Goal: Browse casually

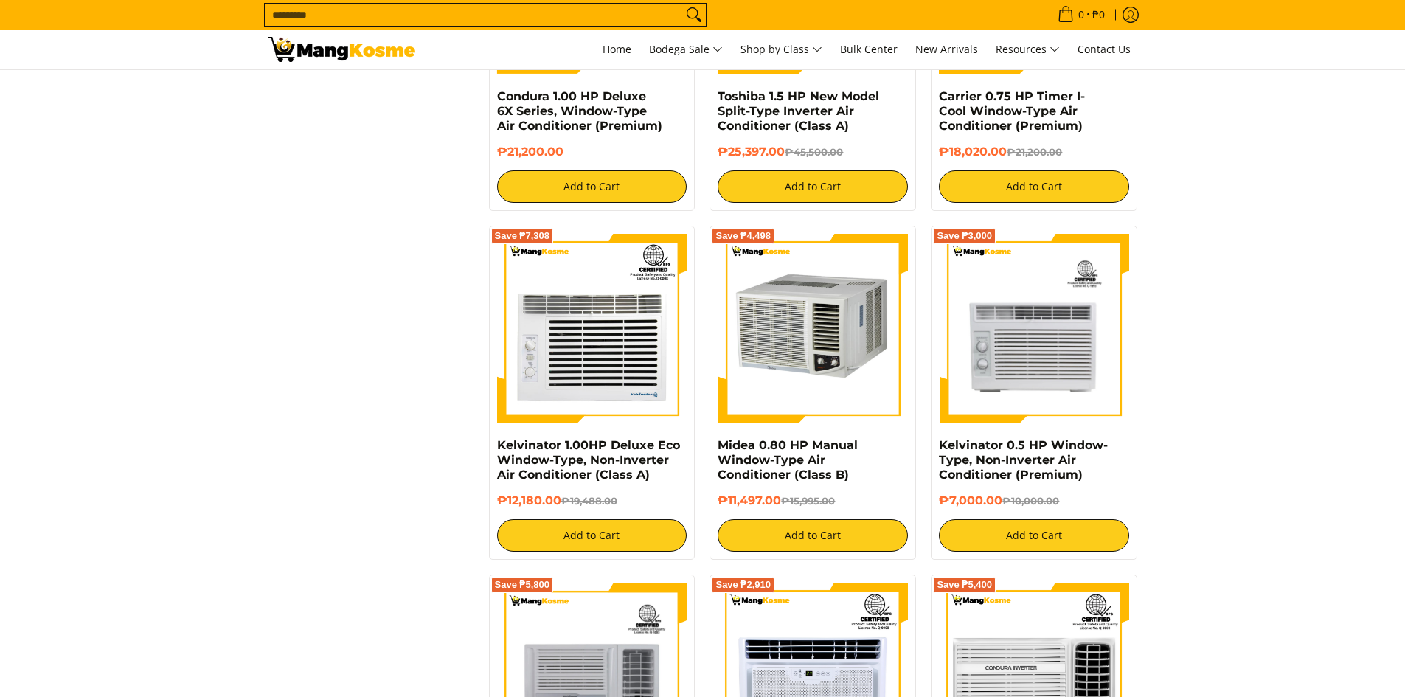
scroll to position [1622, 0]
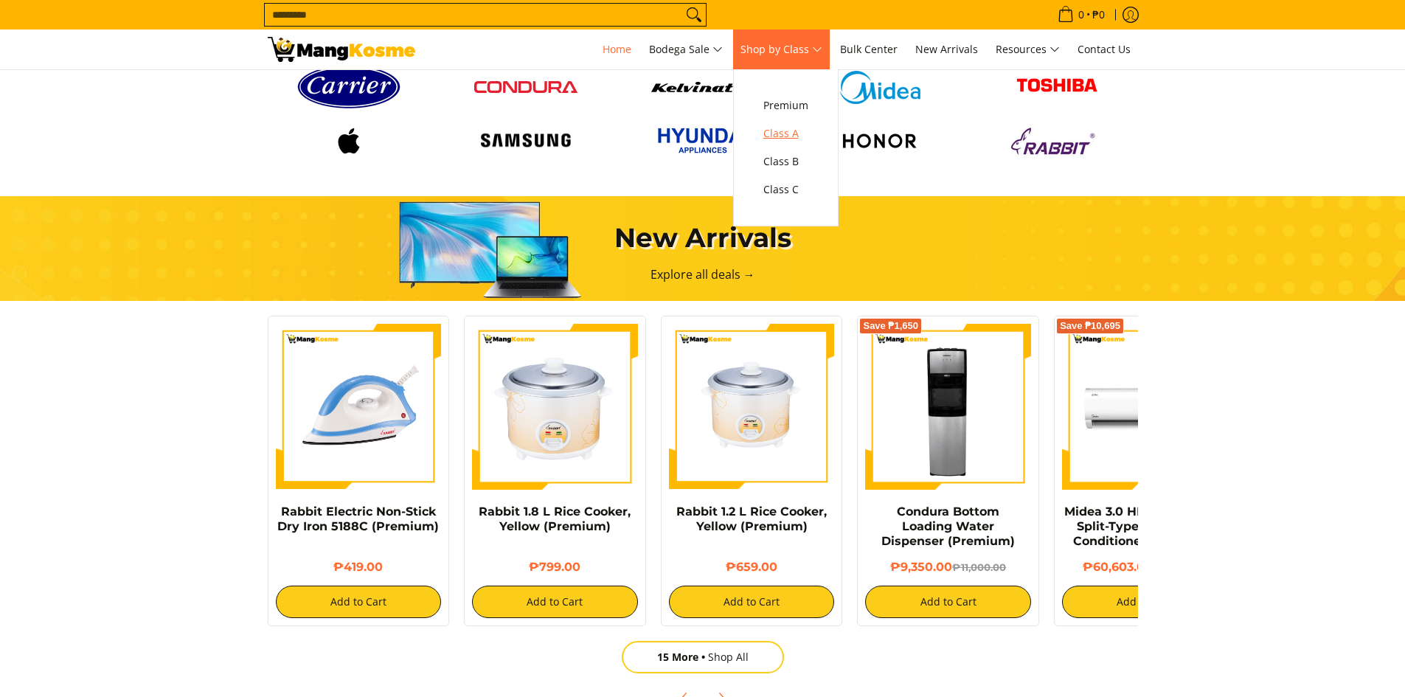
click at [792, 131] on span "Class A" at bounding box center [785, 134] width 45 height 18
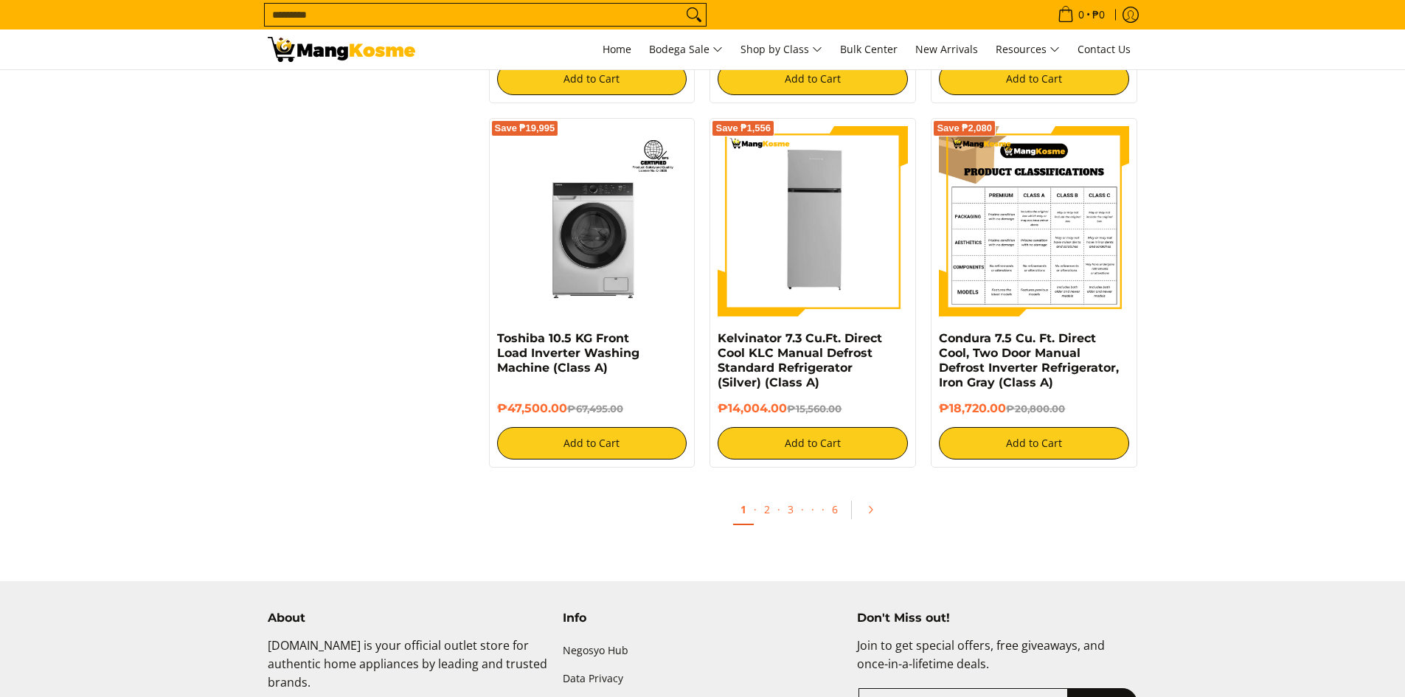
scroll to position [3097, 0]
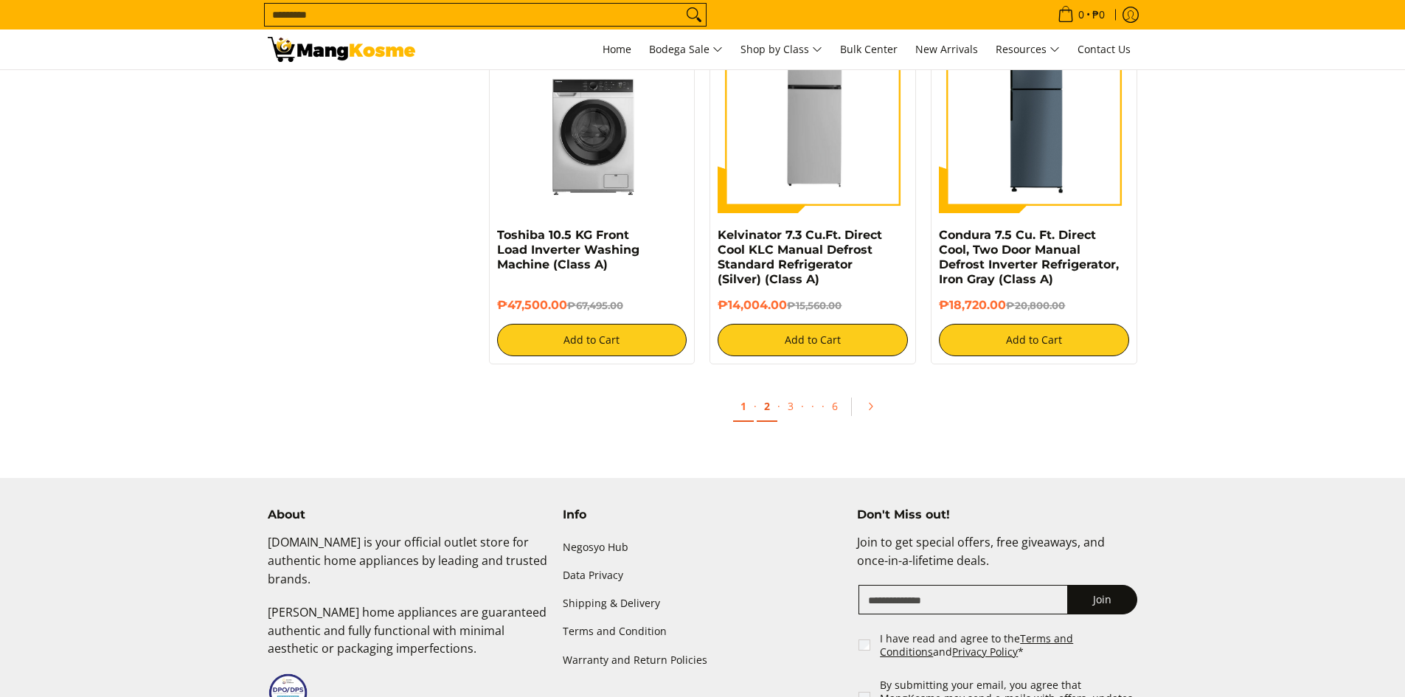
click at [762, 392] on link "2" at bounding box center [766, 407] width 21 height 30
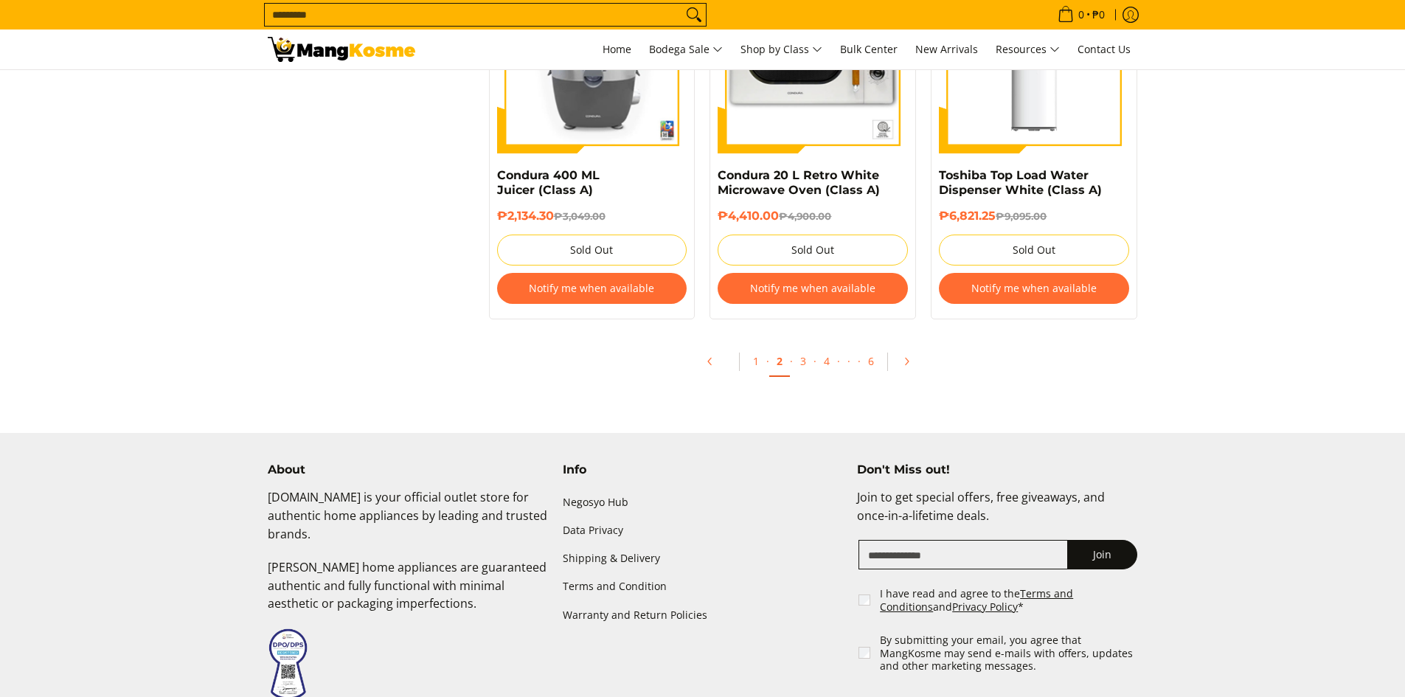
scroll to position [3170, 0]
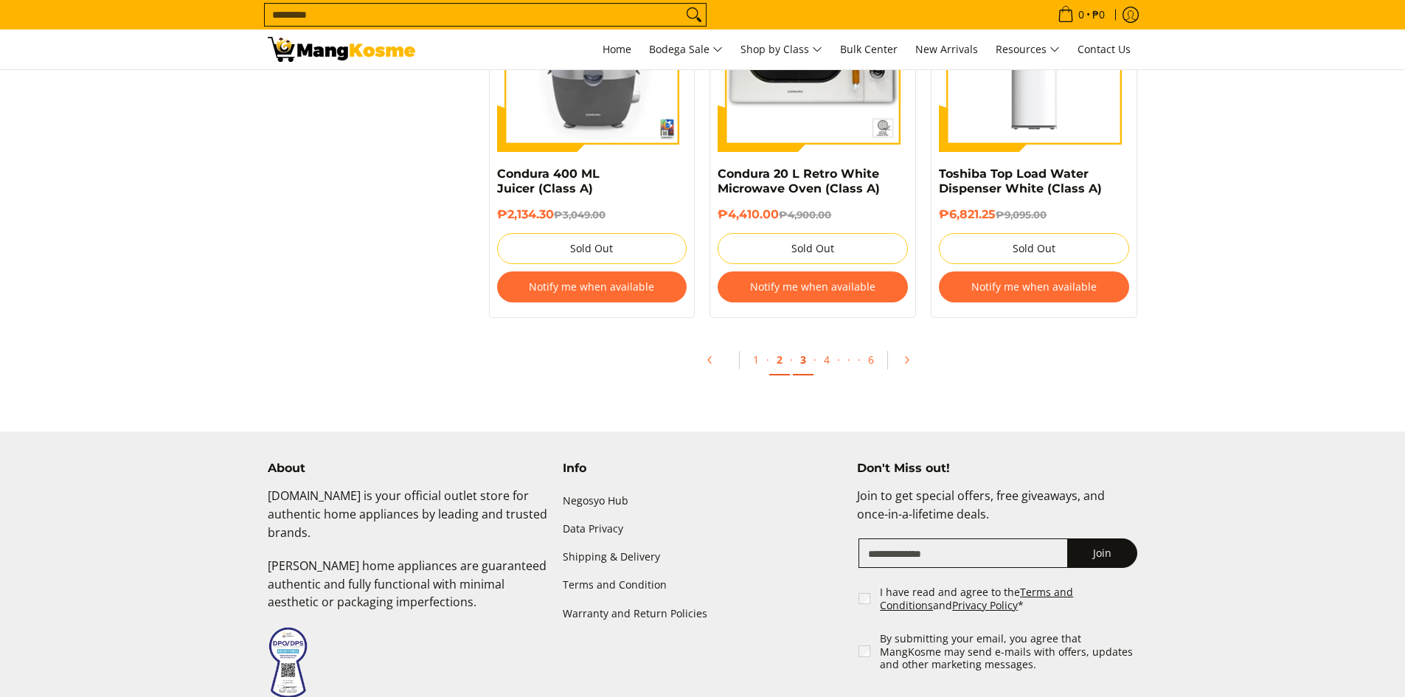
click at [809, 358] on link "3" at bounding box center [803, 360] width 21 height 30
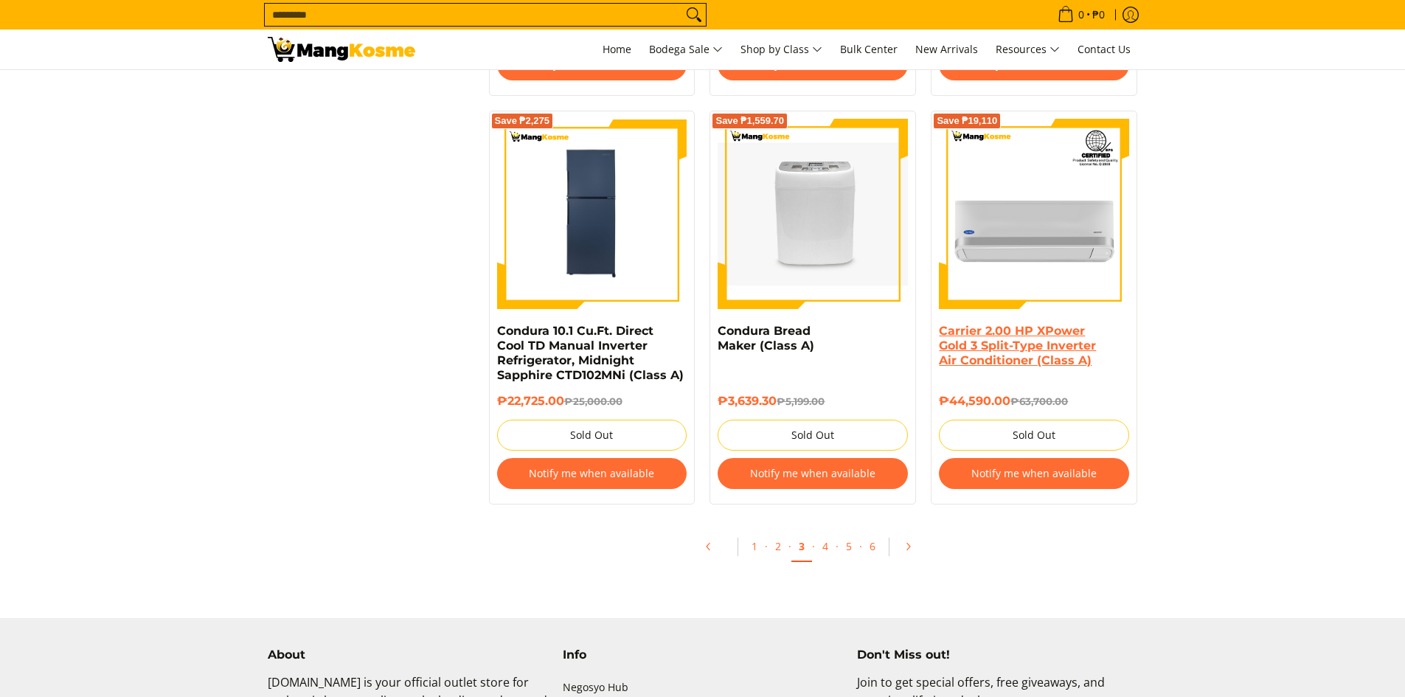
scroll to position [2949, 0]
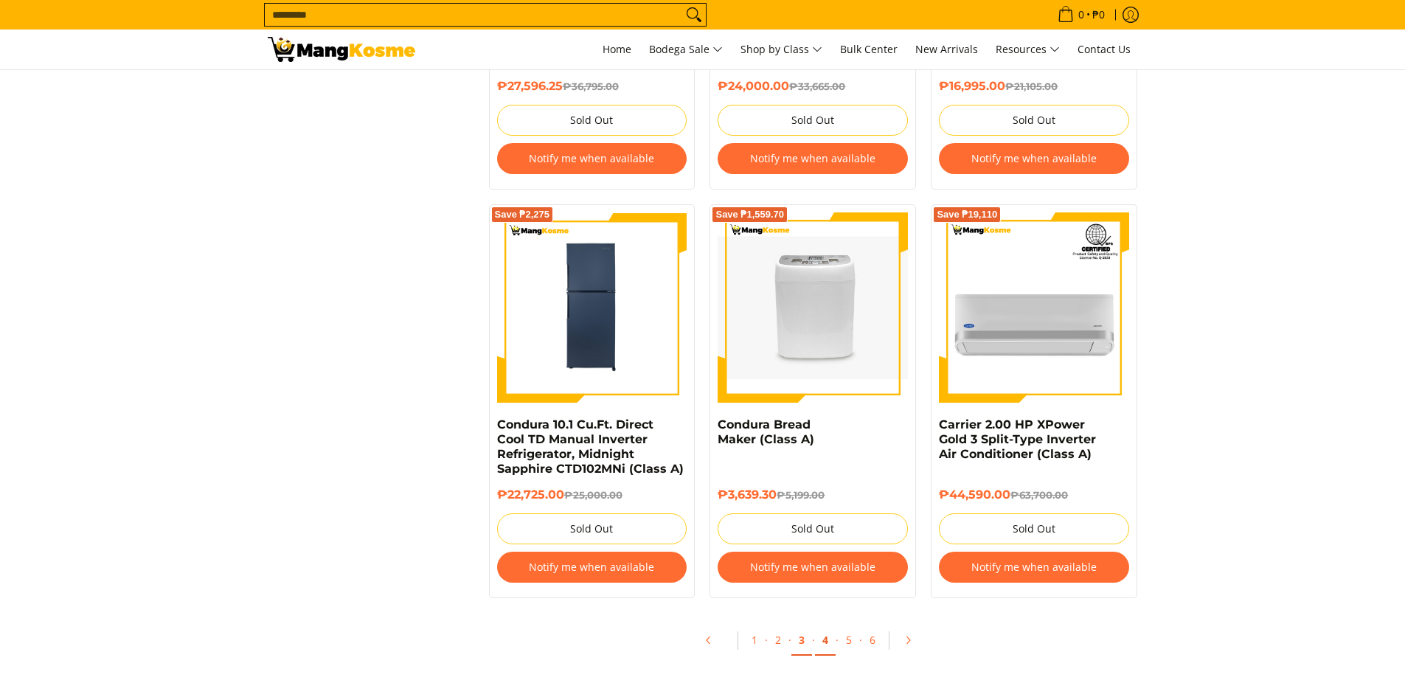
click at [827, 629] on link "4" at bounding box center [825, 640] width 21 height 30
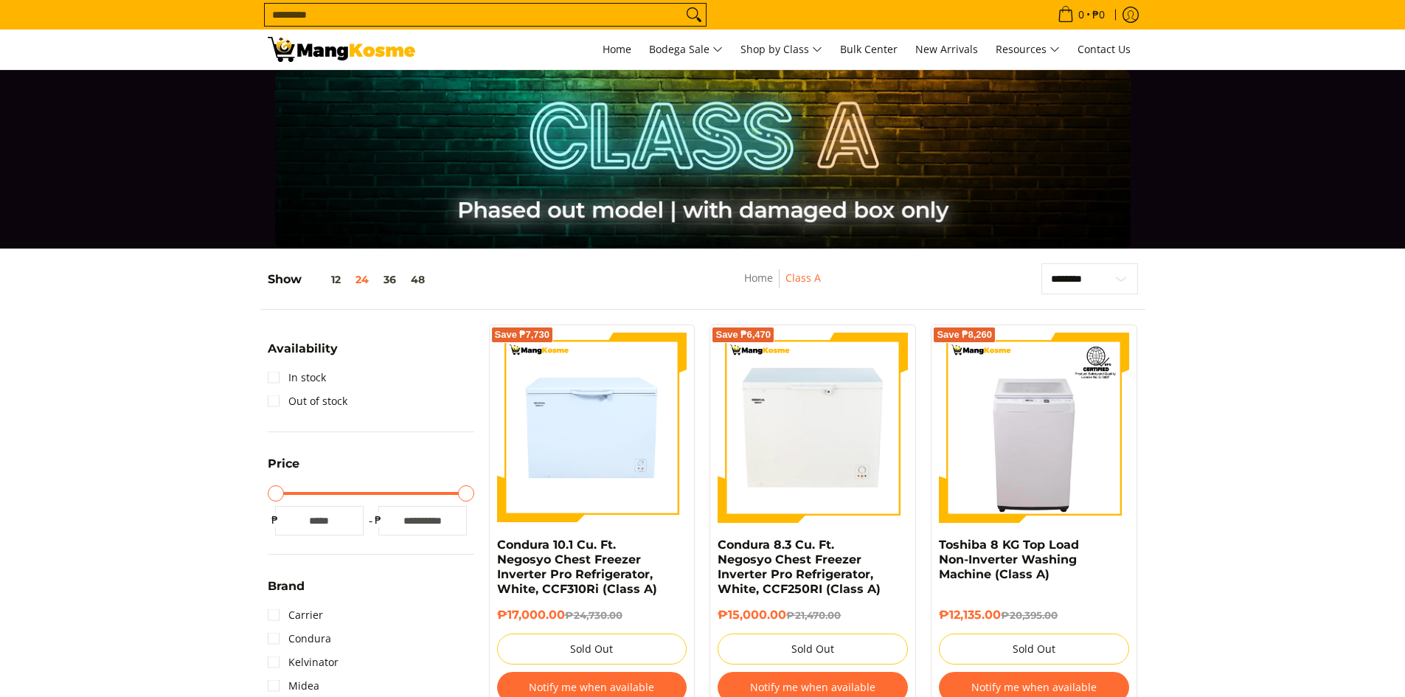
click at [327, 49] on img at bounding box center [341, 49] width 147 height 25
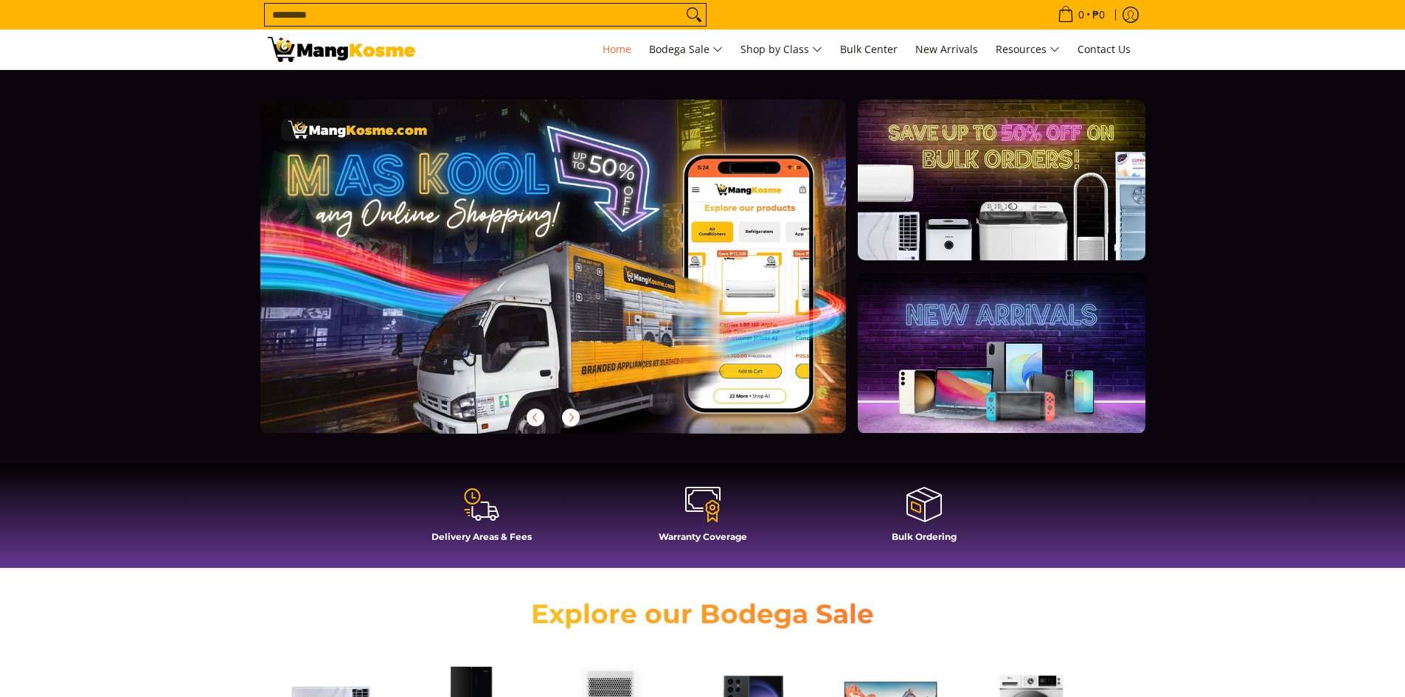
scroll to position [369, 0]
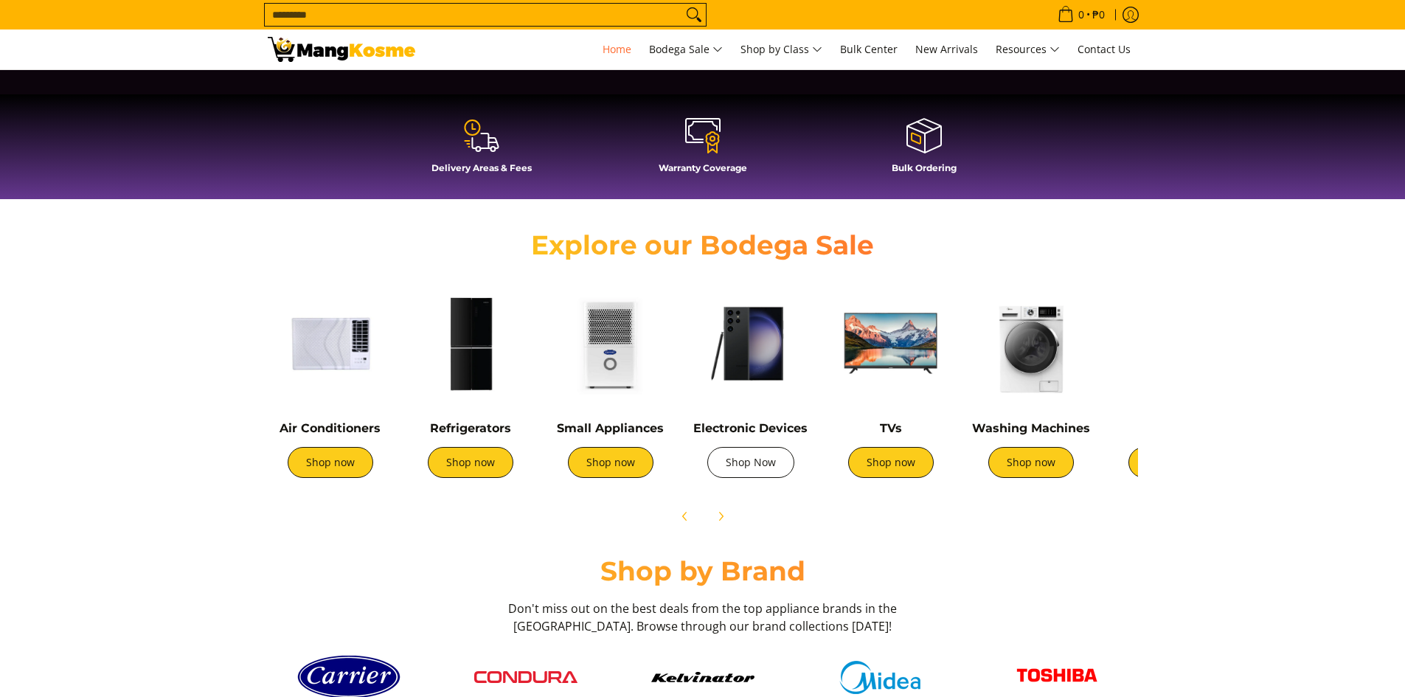
click at [756, 470] on link "Shop Now" at bounding box center [750, 462] width 87 height 31
click at [1023, 458] on link "Shop now" at bounding box center [1031, 462] width 86 height 31
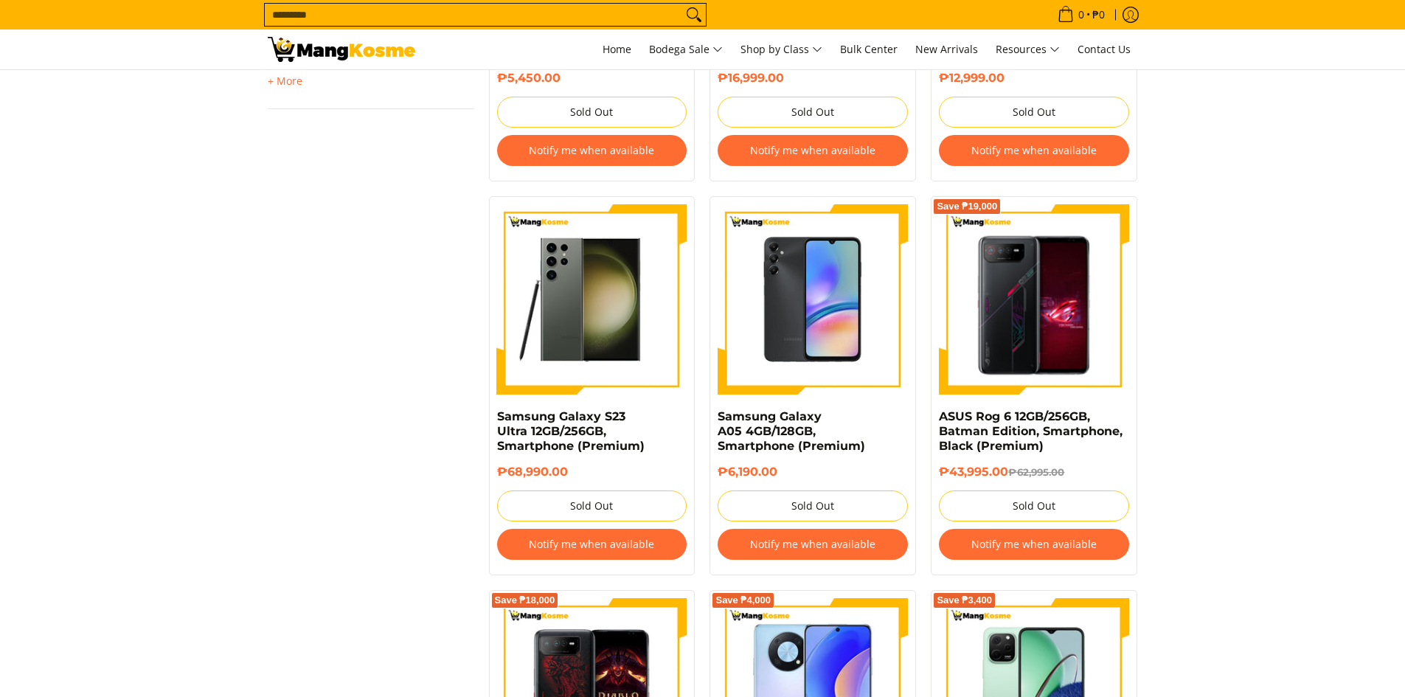
scroll to position [1548, 0]
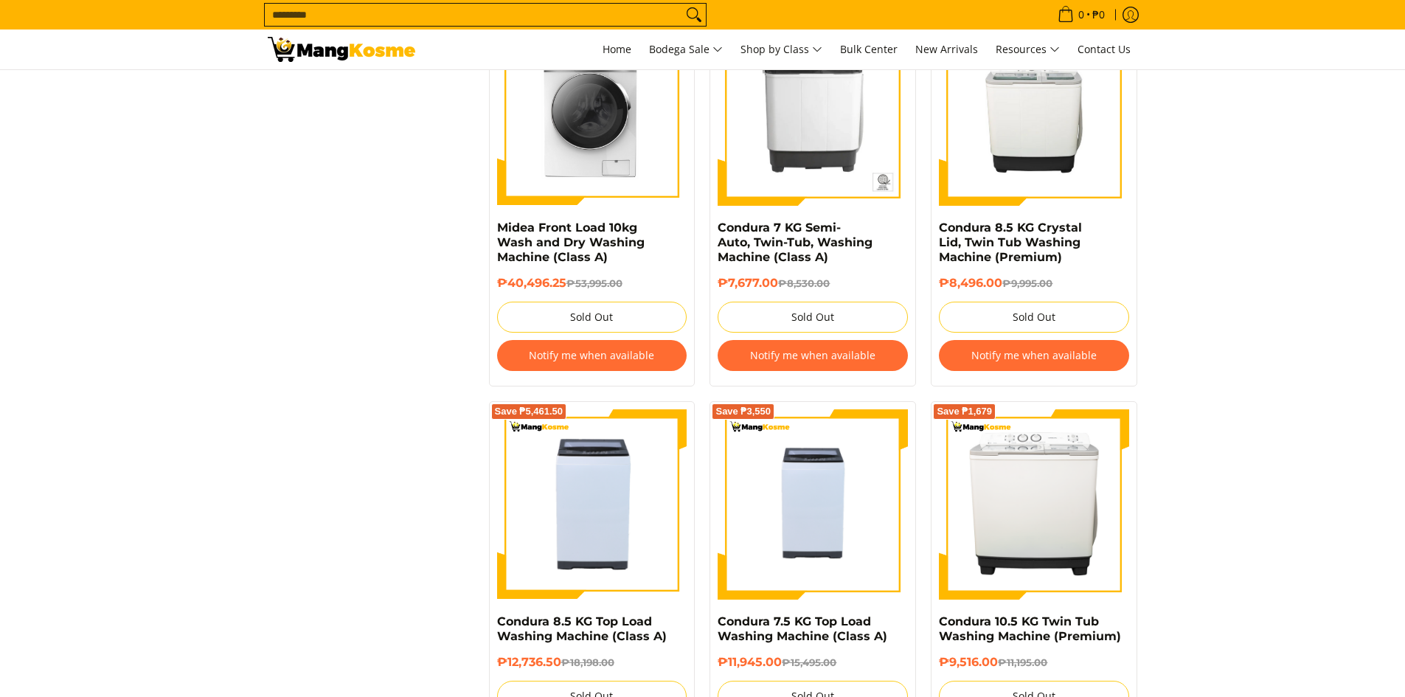
scroll to position [1401, 0]
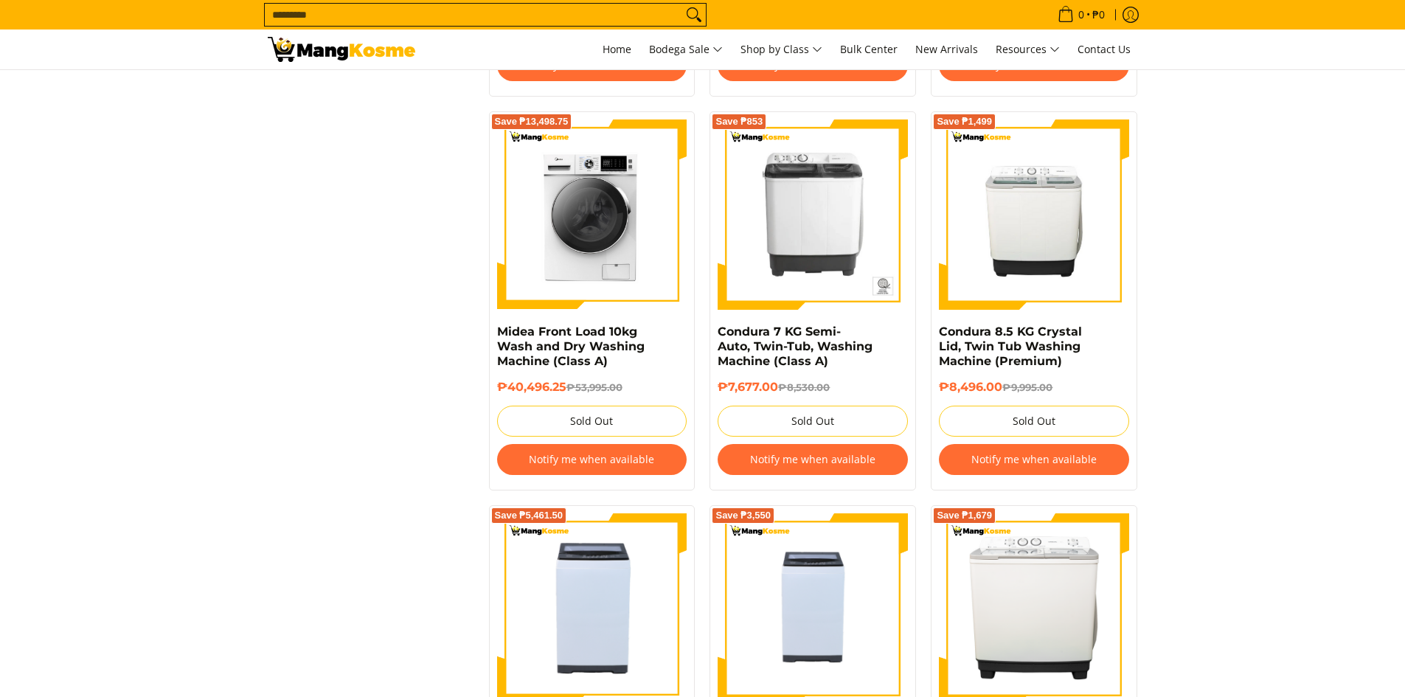
click at [314, 41] on img at bounding box center [341, 49] width 147 height 25
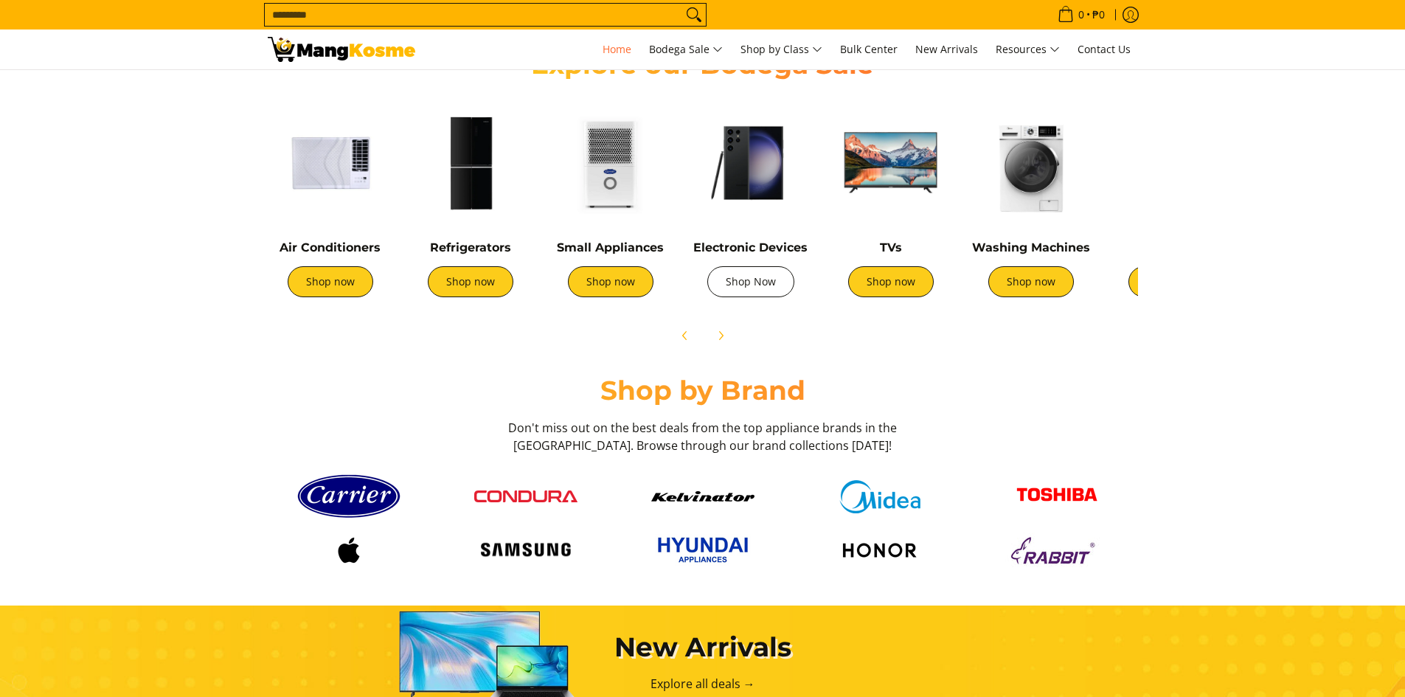
scroll to position [590, 0]
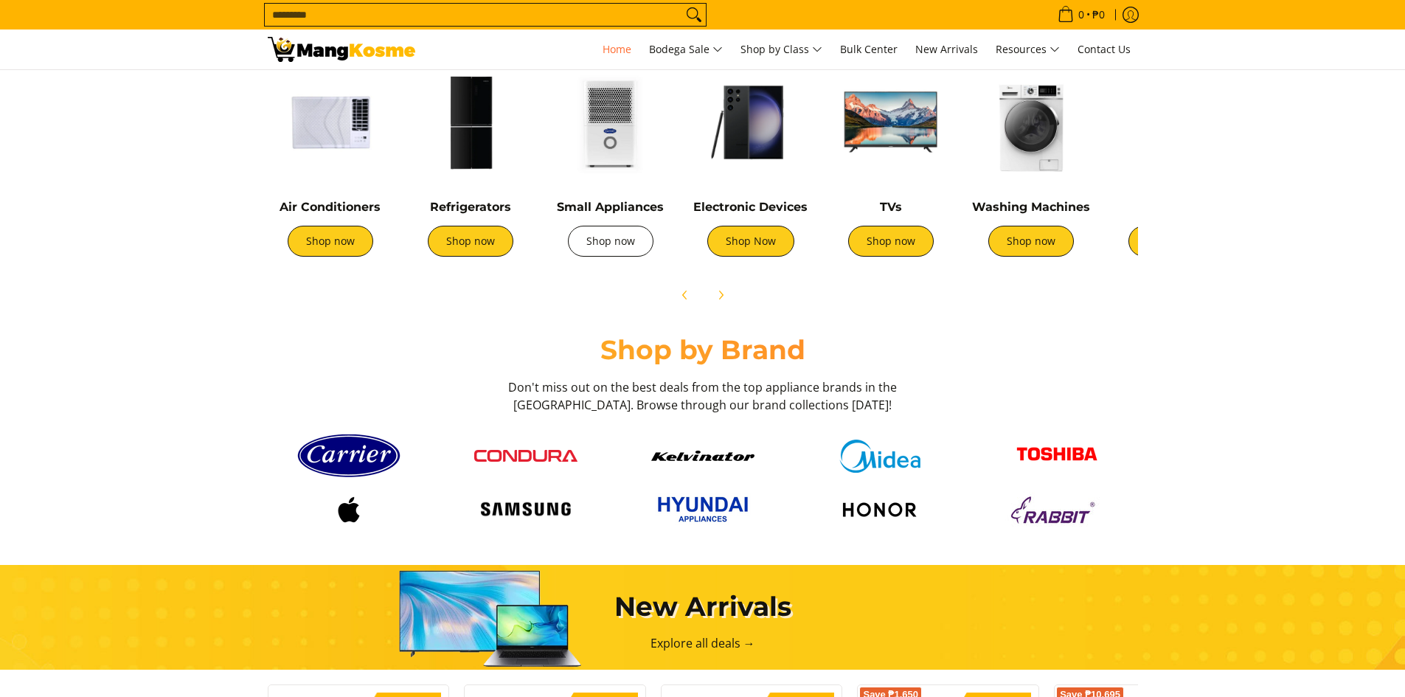
click at [613, 234] on link "Shop now" at bounding box center [611, 241] width 86 height 31
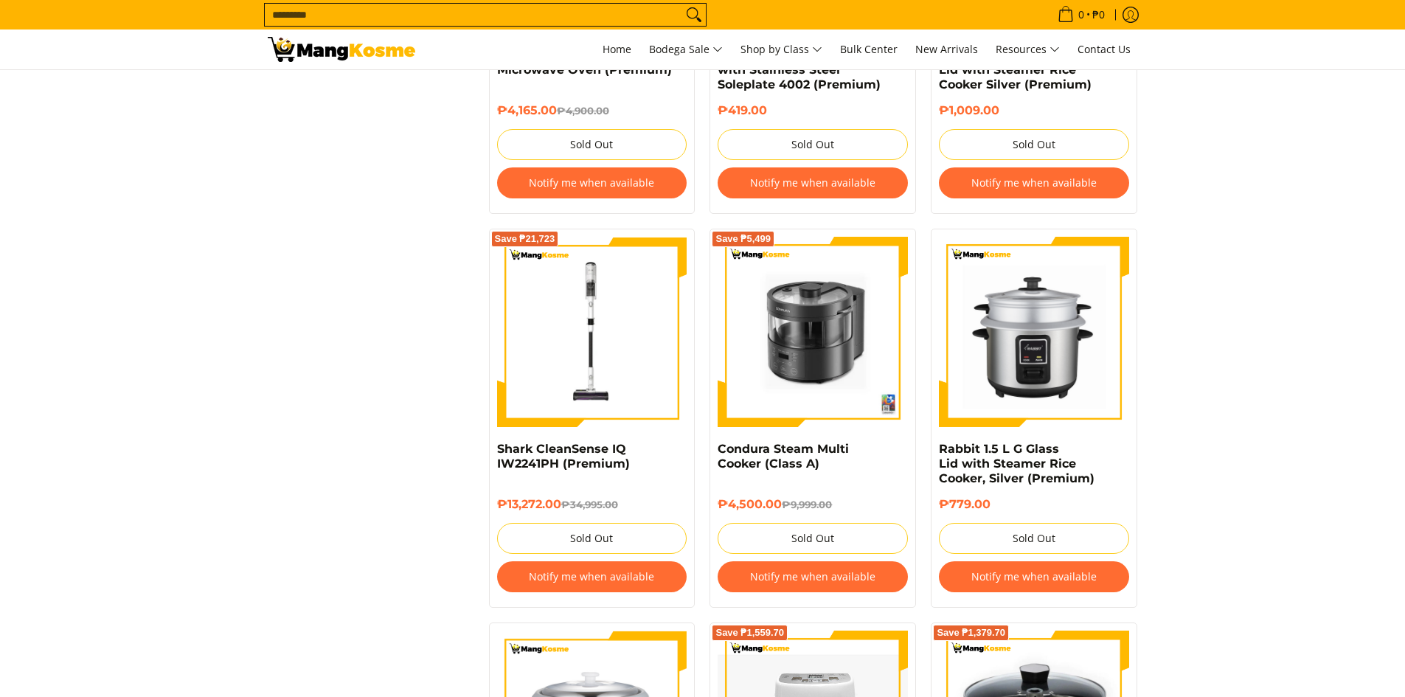
scroll to position [2064, 0]
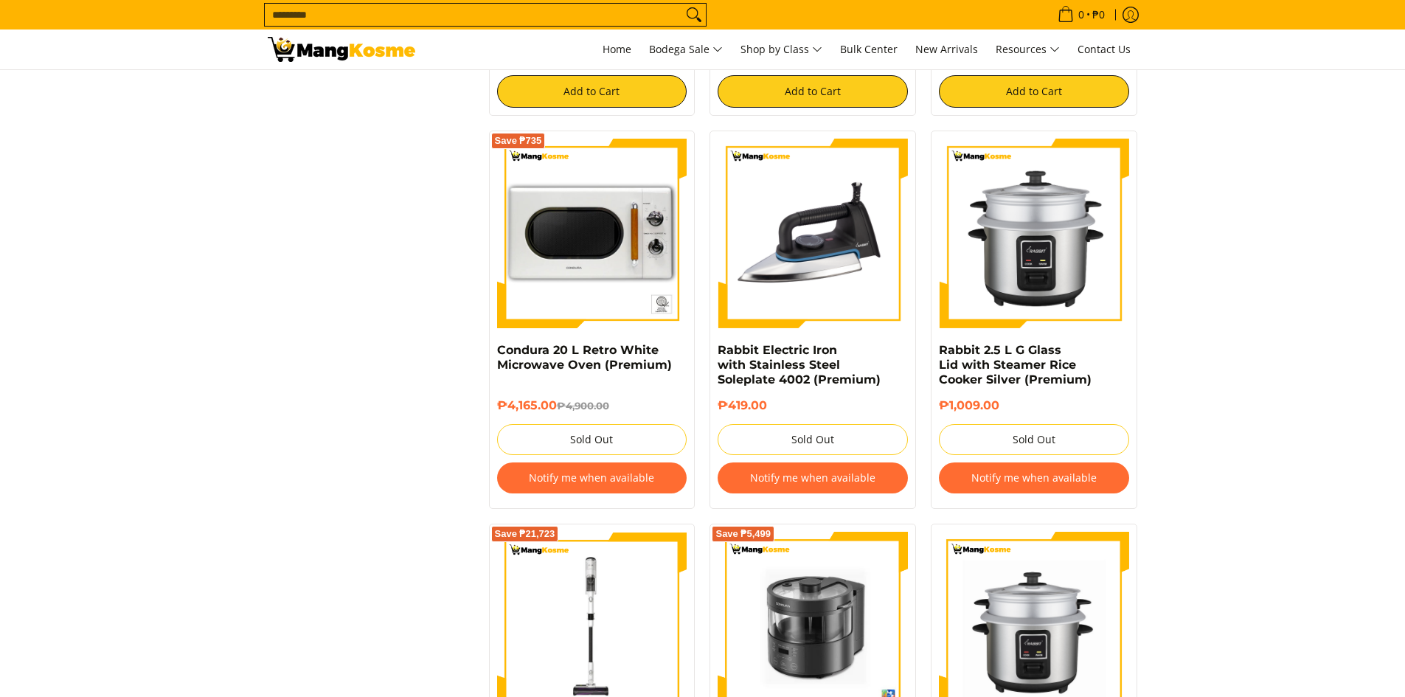
click at [324, 54] on img at bounding box center [341, 49] width 147 height 25
